Goal: Task Accomplishment & Management: Manage account settings

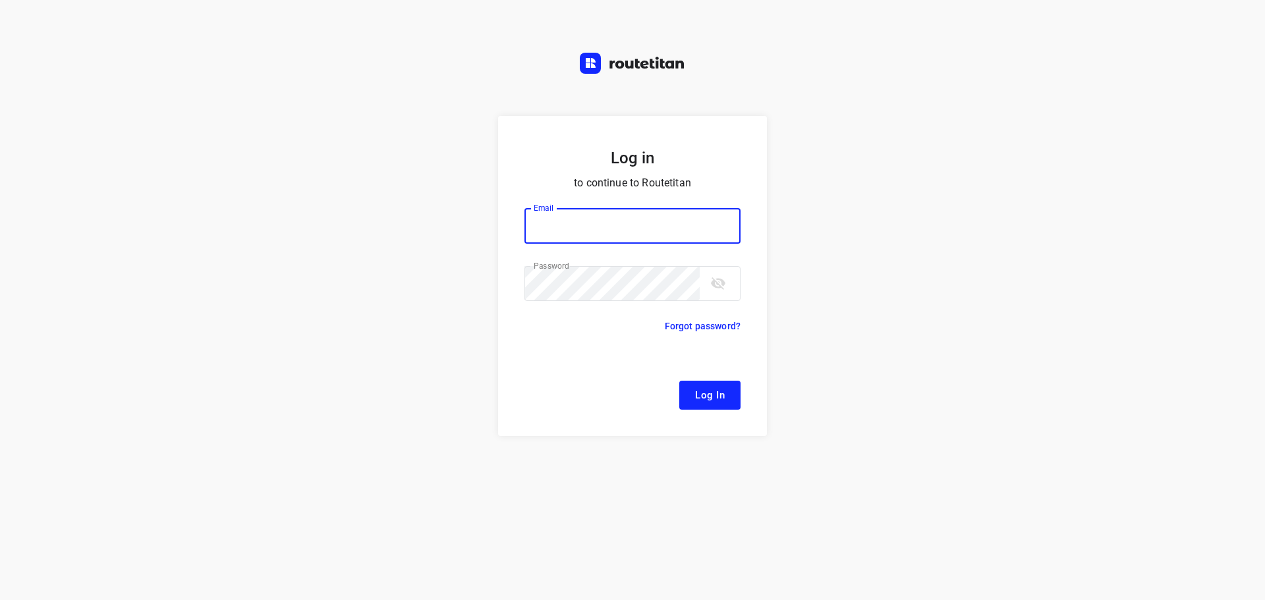
type input "[EMAIL_ADDRESS][DOMAIN_NAME]"
click at [720, 399] on span "Log In" at bounding box center [710, 395] width 30 height 17
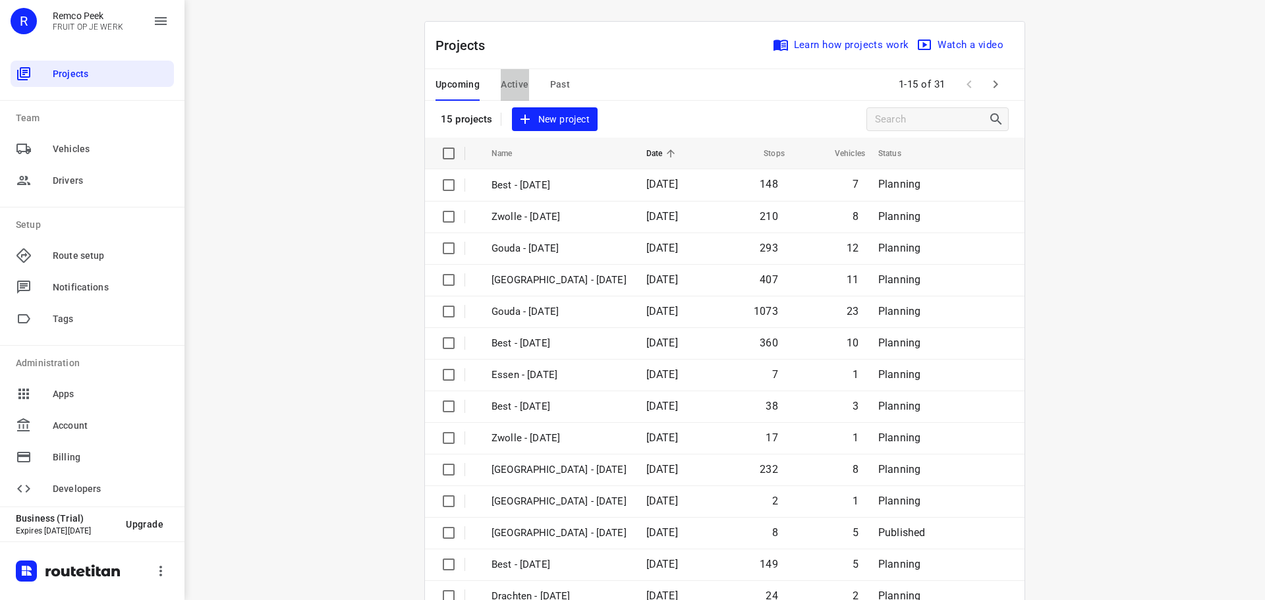
click at [507, 81] on span "Active" at bounding box center [515, 84] width 28 height 16
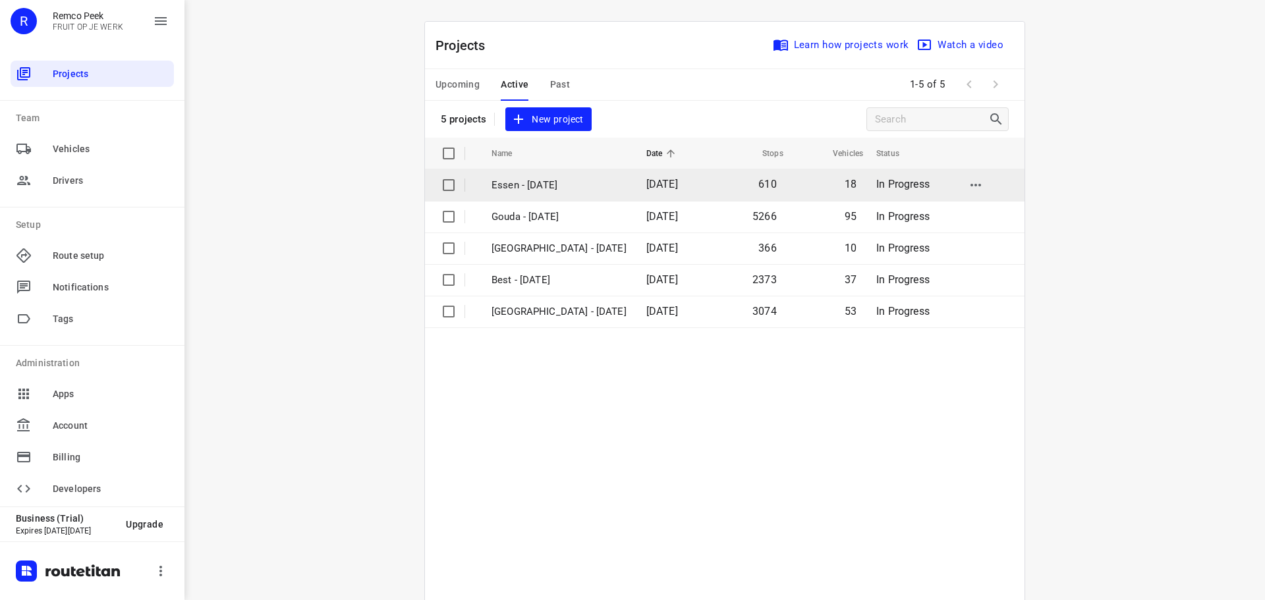
click at [548, 191] on p "Essen - [DATE]" at bounding box center [559, 185] width 135 height 15
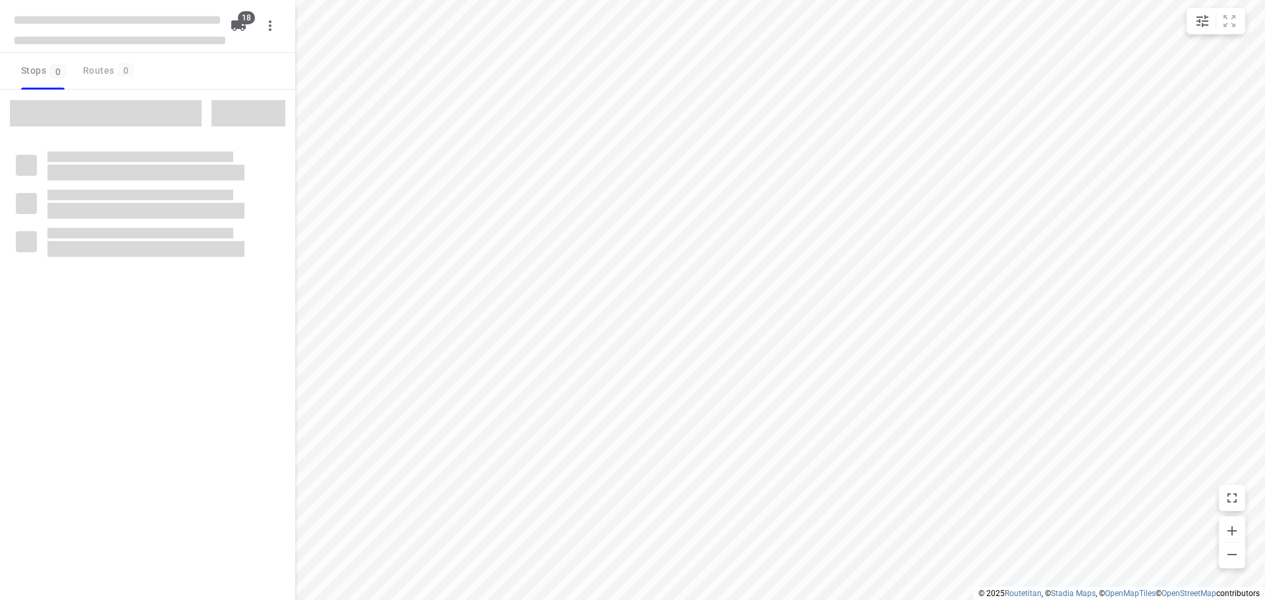
checkbox input "true"
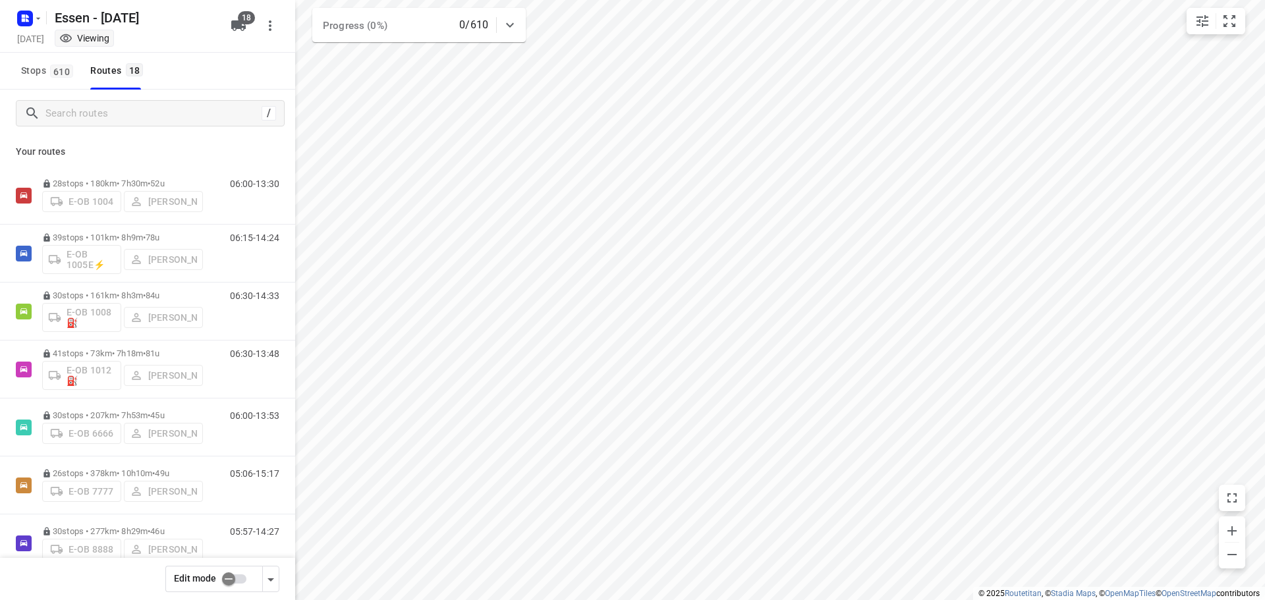
click at [239, 581] on input "checkbox" at bounding box center [228, 579] width 75 height 25
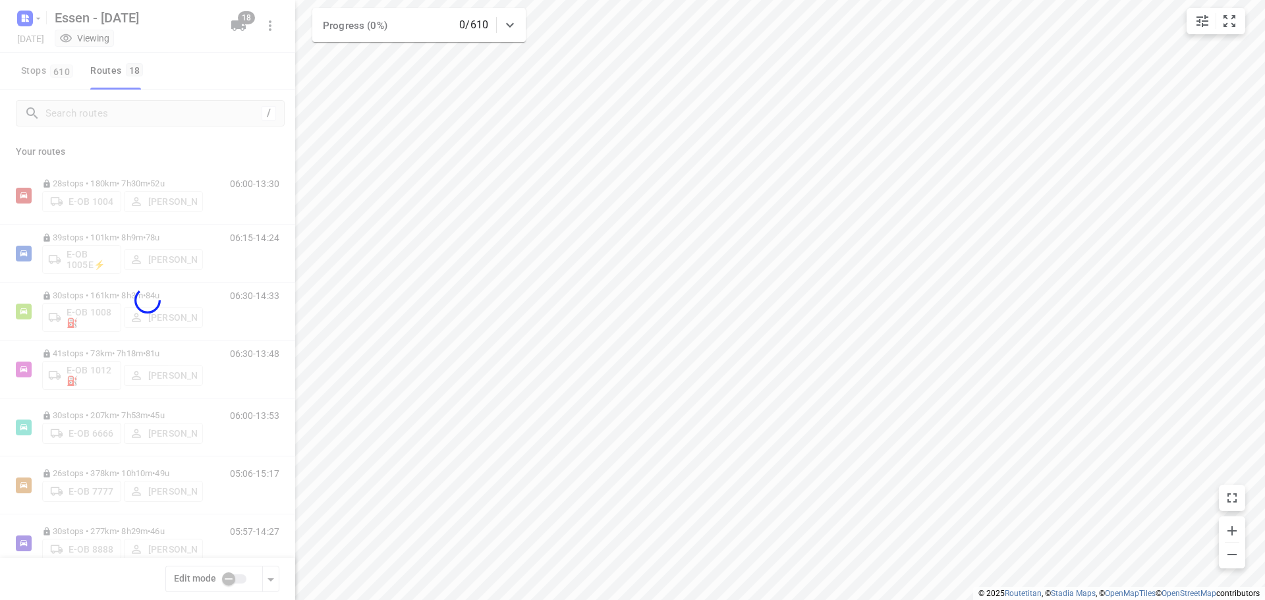
checkbox input "true"
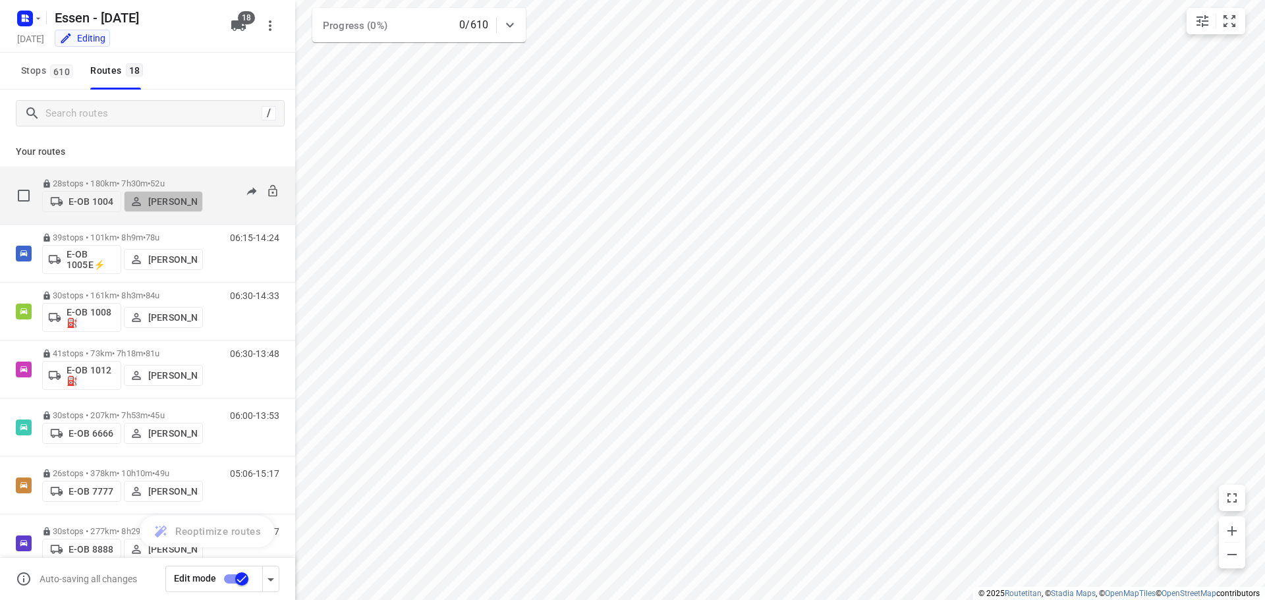
click at [169, 204] on p "[PERSON_NAME]" at bounding box center [172, 201] width 49 height 11
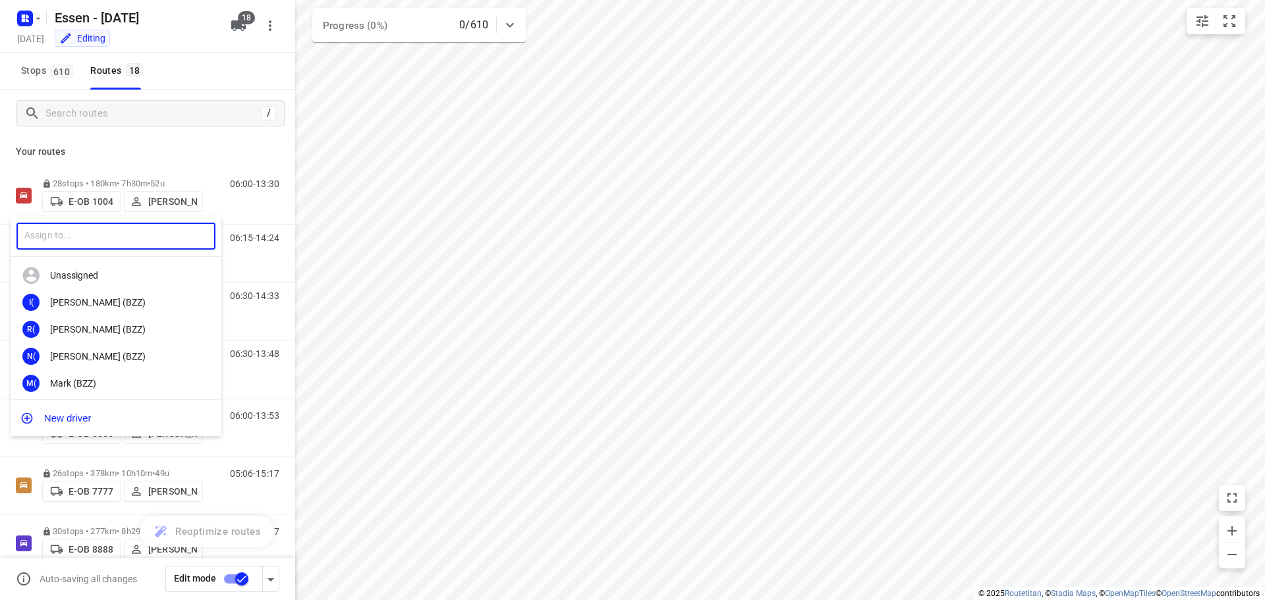
click at [133, 239] on input "text" at bounding box center [115, 236] width 199 height 27
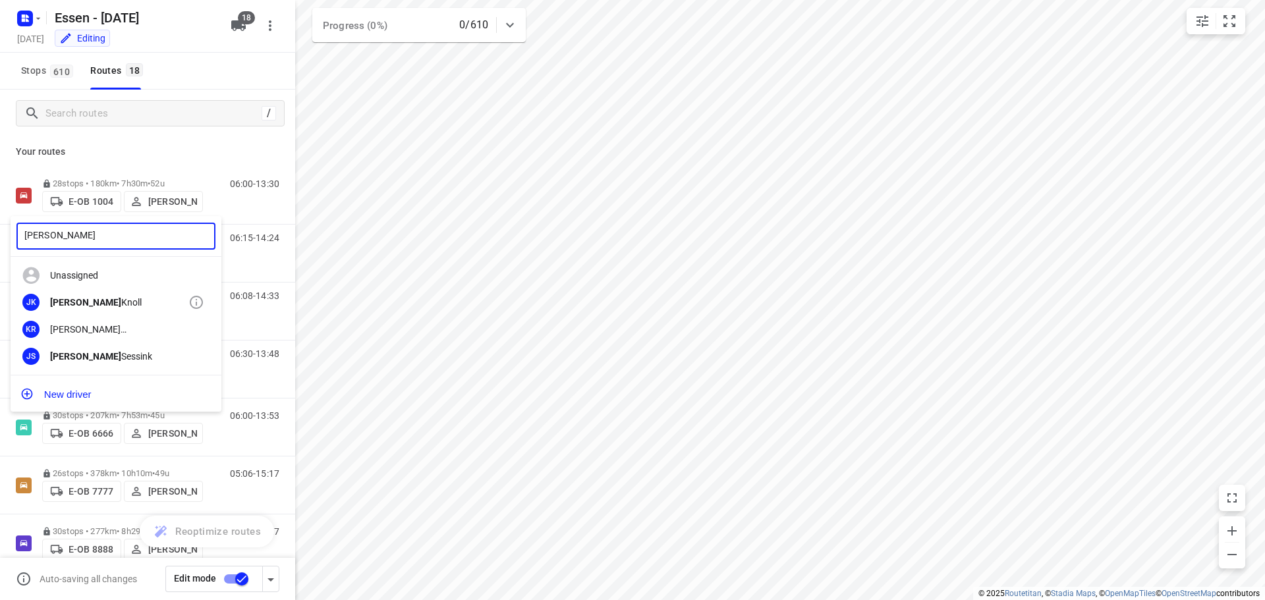
type input "[PERSON_NAME]"
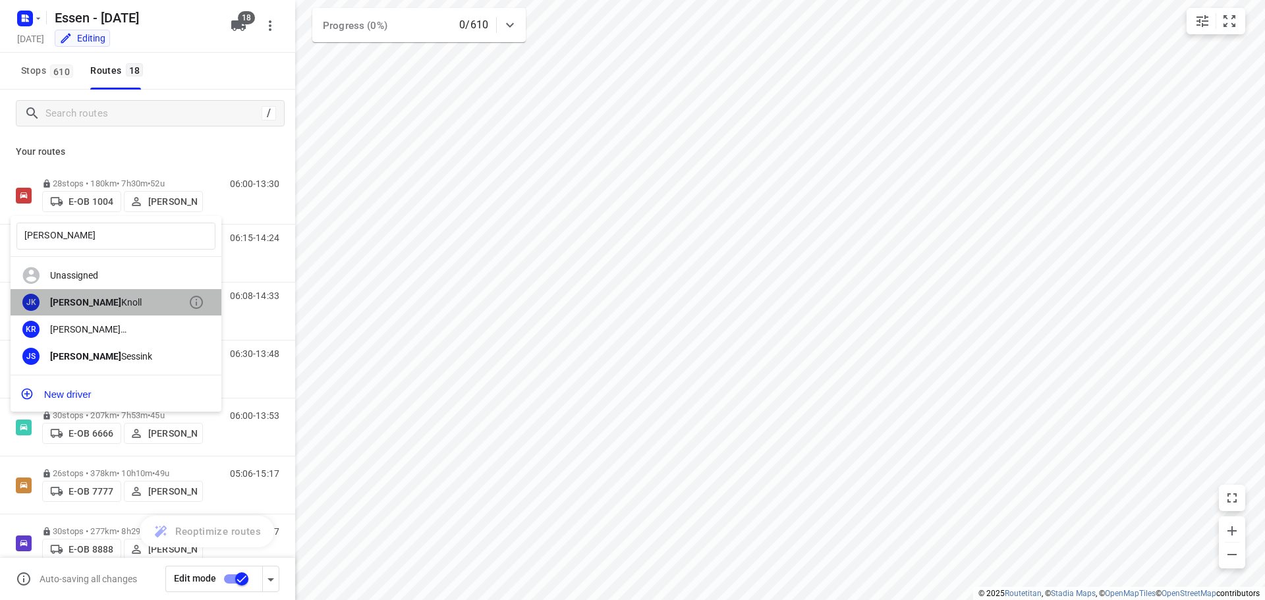
click at [75, 304] on b "[PERSON_NAME]" at bounding box center [85, 302] width 71 height 11
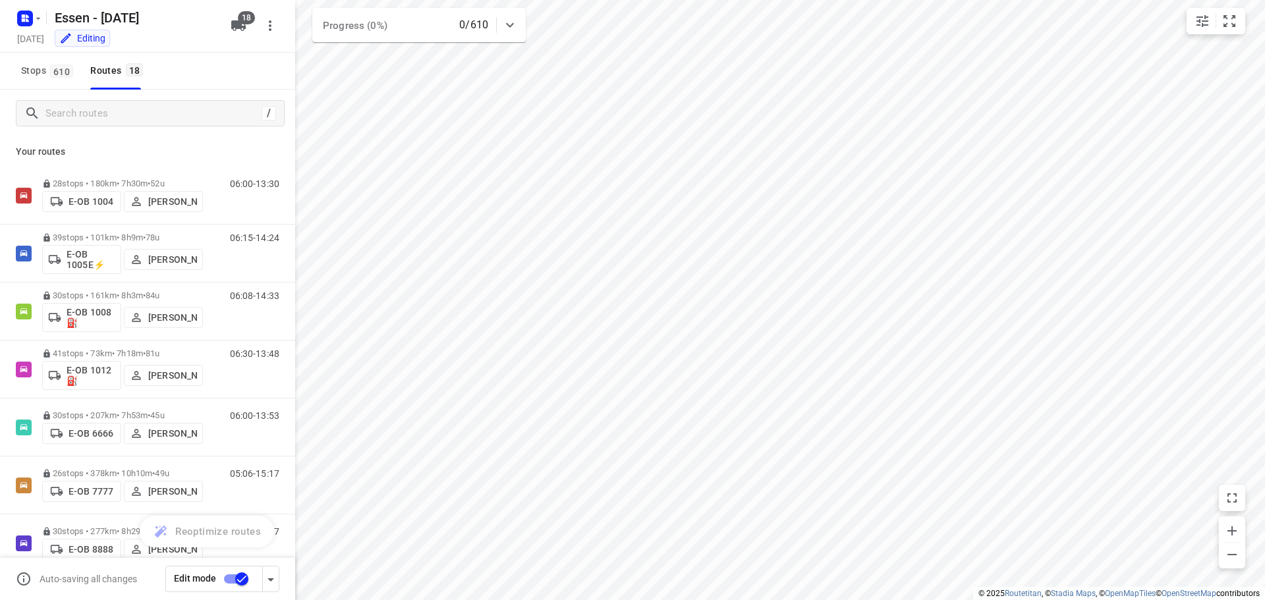
click at [240, 584] on input "checkbox" at bounding box center [241, 579] width 75 height 25
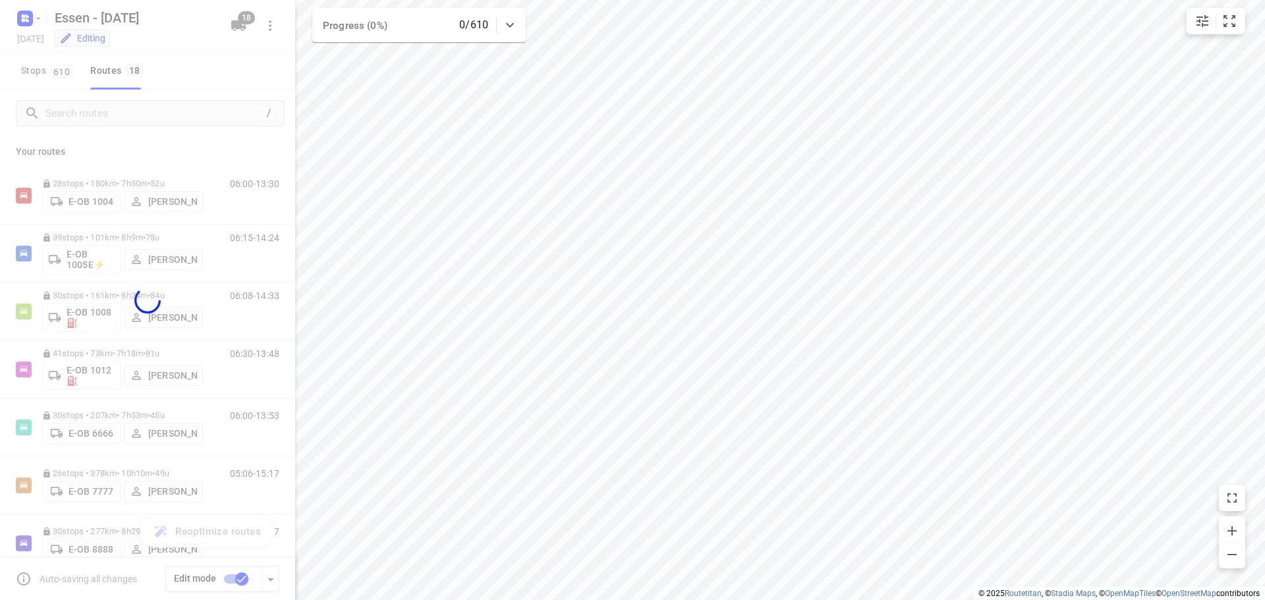
checkbox input "false"
